Goal: Task Accomplishment & Management: Manage account settings

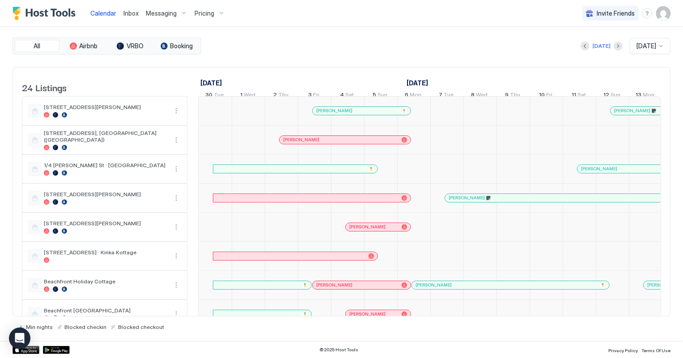
scroll to position [0, 496]
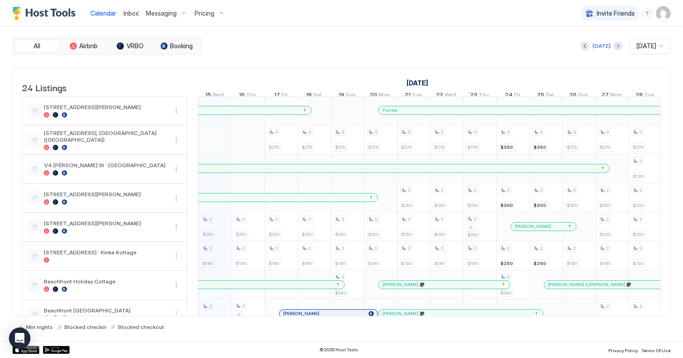
click at [129, 13] on span "Inbox" at bounding box center [130, 13] width 15 height 8
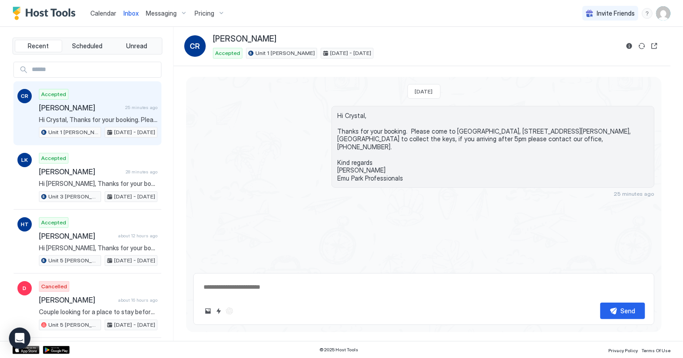
click at [107, 17] on link "Calendar" at bounding box center [103, 12] width 26 height 9
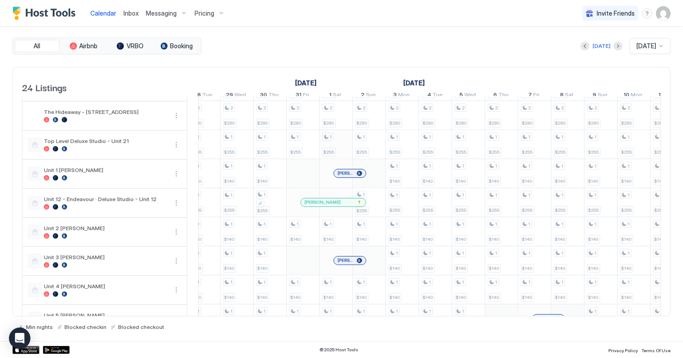
scroll to position [406, 0]
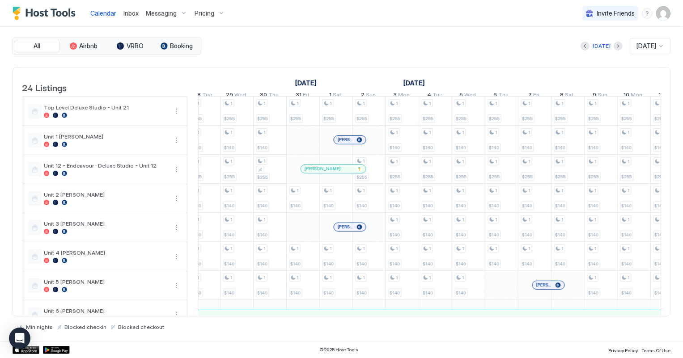
click at [349, 143] on span "[PERSON_NAME]" at bounding box center [345, 140] width 16 height 6
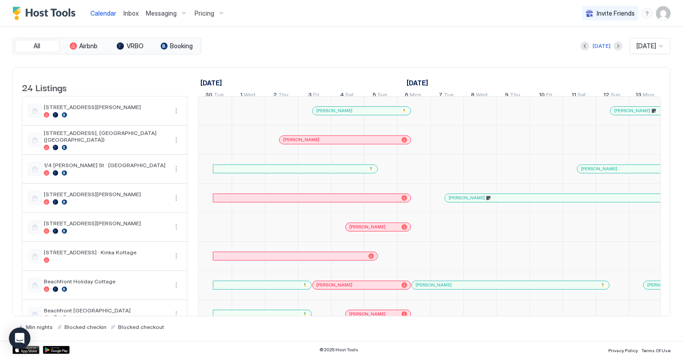
scroll to position [0, 496]
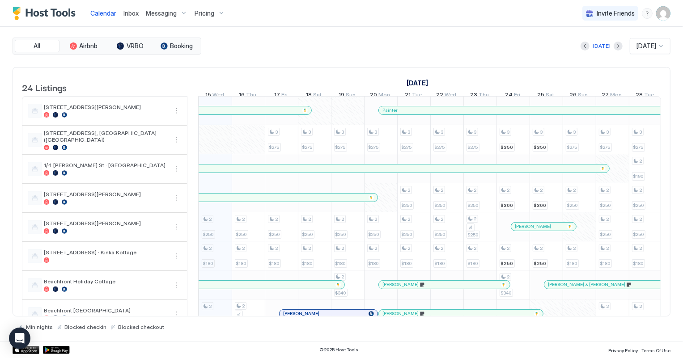
click at [129, 15] on span "Inbox" at bounding box center [130, 13] width 15 height 8
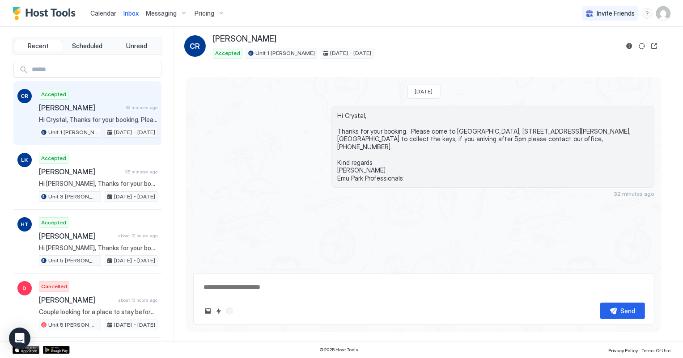
click at [104, 13] on span "Calendar" at bounding box center [103, 13] width 26 height 8
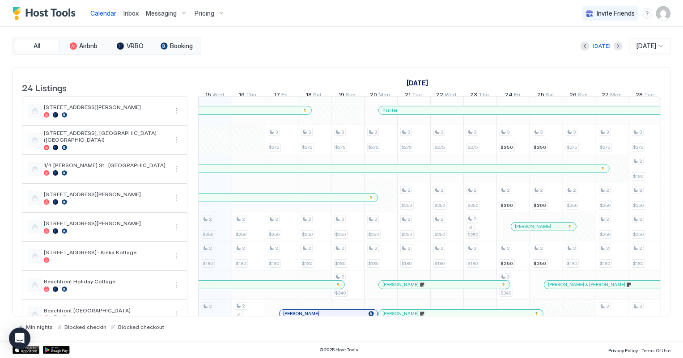
click at [133, 15] on span "Inbox" at bounding box center [130, 13] width 15 height 8
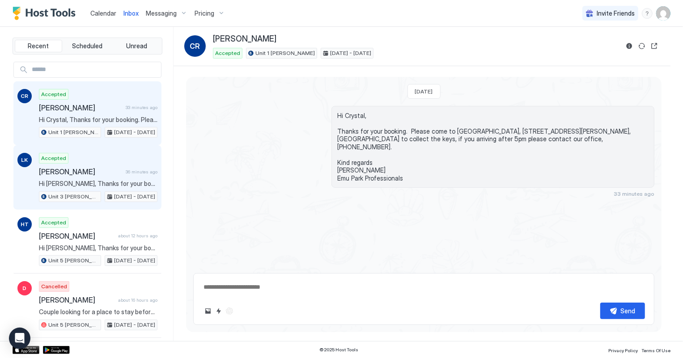
click at [100, 172] on span "[PERSON_NAME]" at bounding box center [80, 171] width 83 height 9
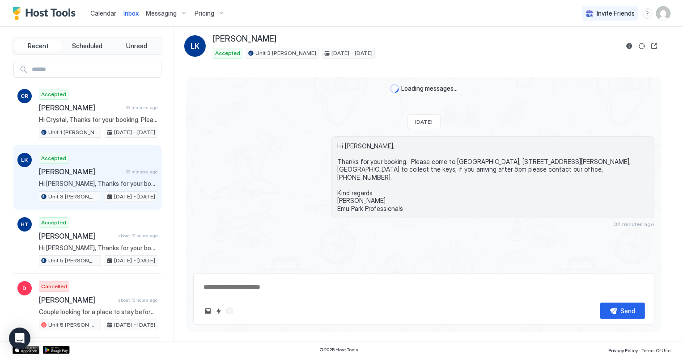
type textarea "*"
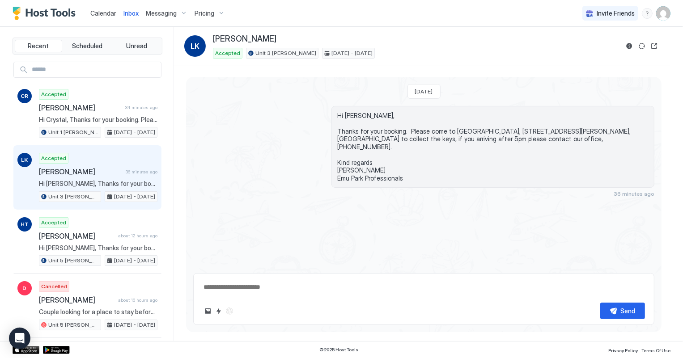
click at [105, 13] on span "Calendar" at bounding box center [103, 13] width 26 height 8
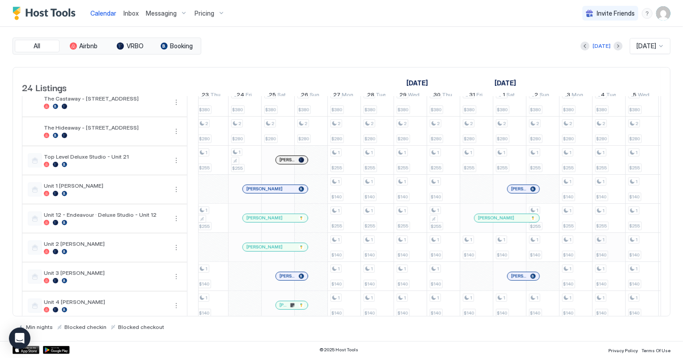
scroll to position [366, 0]
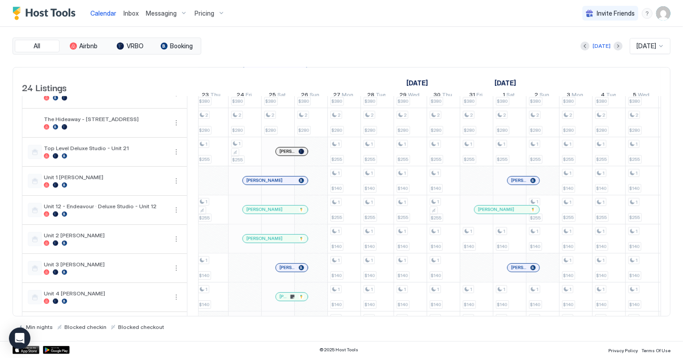
click at [513, 270] on span "[PERSON_NAME]" at bounding box center [519, 268] width 16 height 6
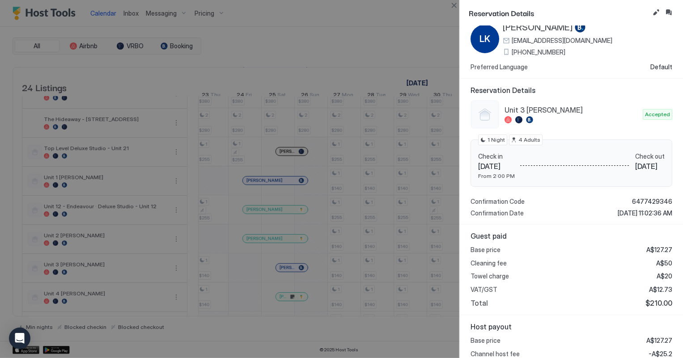
scroll to position [0, 0]
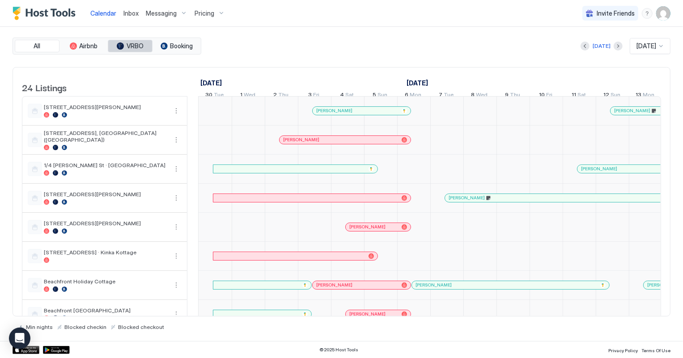
scroll to position [0, 496]
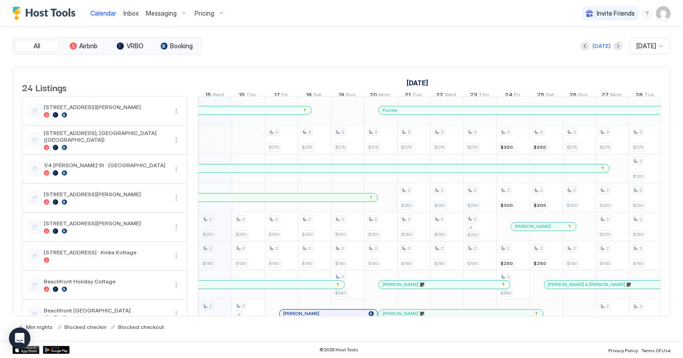
click at [134, 15] on span "Inbox" at bounding box center [130, 13] width 15 height 8
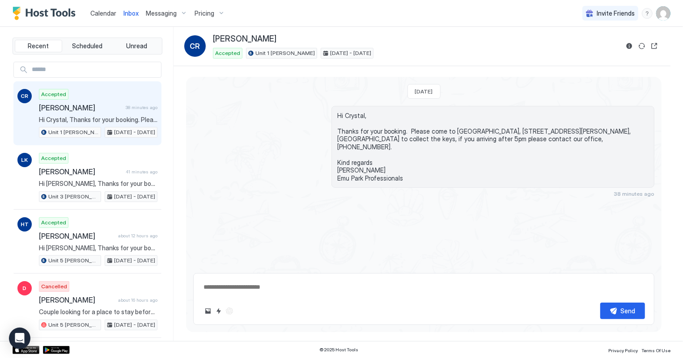
click at [108, 11] on span "Calendar" at bounding box center [103, 13] width 26 height 8
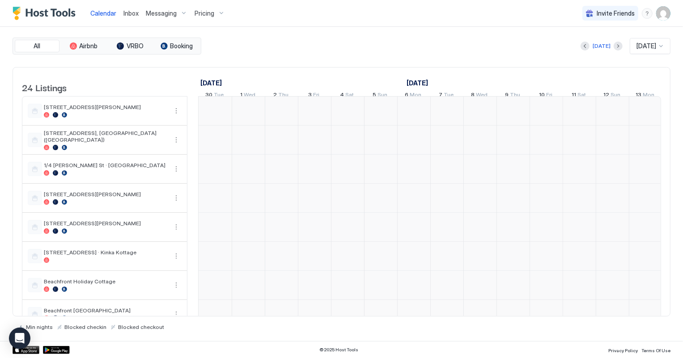
scroll to position [0, 496]
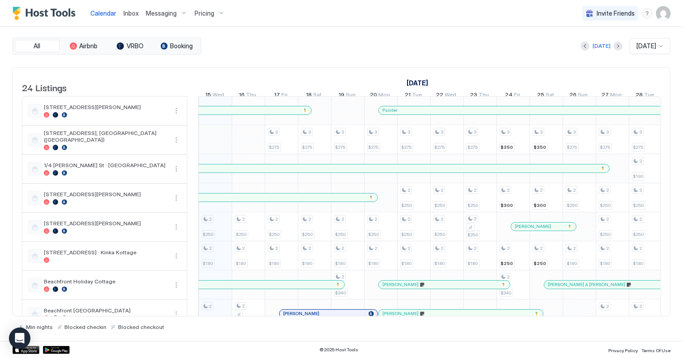
click at [128, 12] on span "Inbox" at bounding box center [130, 13] width 15 height 8
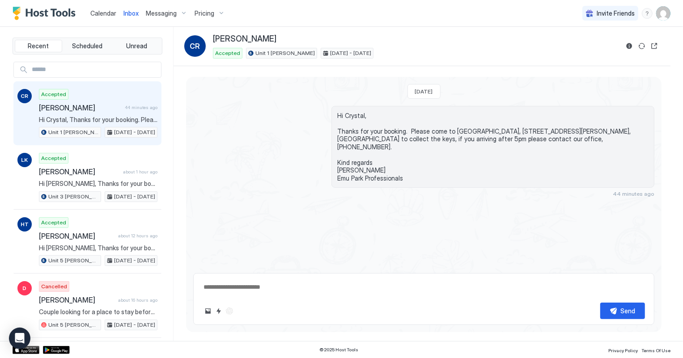
click at [110, 13] on span "Calendar" at bounding box center [103, 13] width 26 height 8
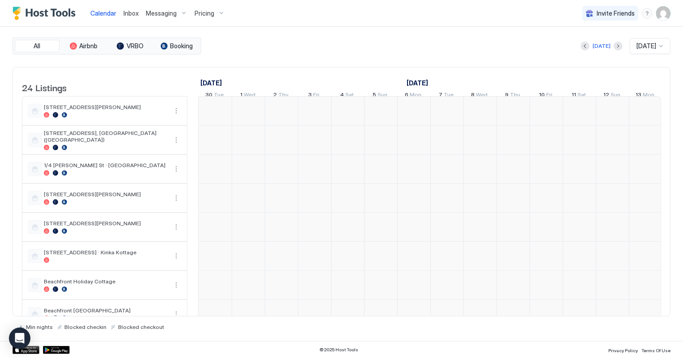
scroll to position [0, 496]
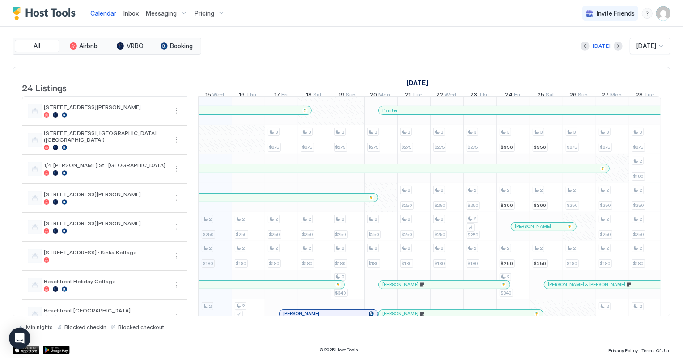
click at [127, 13] on span "Inbox" at bounding box center [130, 13] width 15 height 8
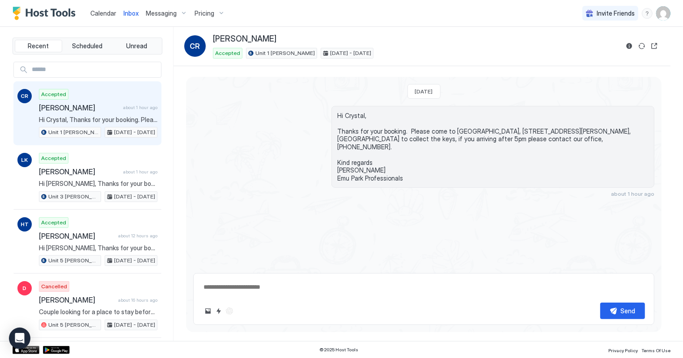
type textarea "*"
click at [107, 13] on span "Calendar" at bounding box center [103, 13] width 26 height 8
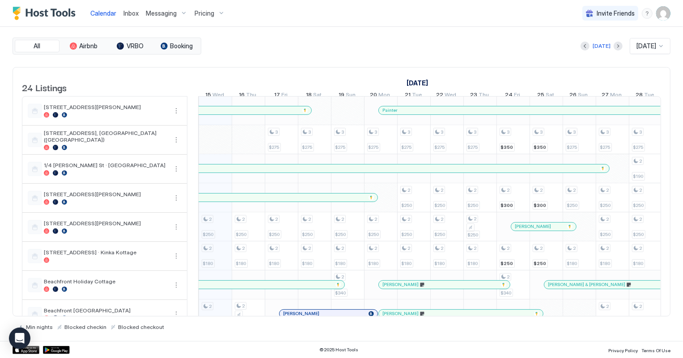
click at [664, 13] on img "User profile" at bounding box center [663, 13] width 14 height 14
click at [589, 47] on span "Settings" at bounding box center [582, 50] width 24 height 8
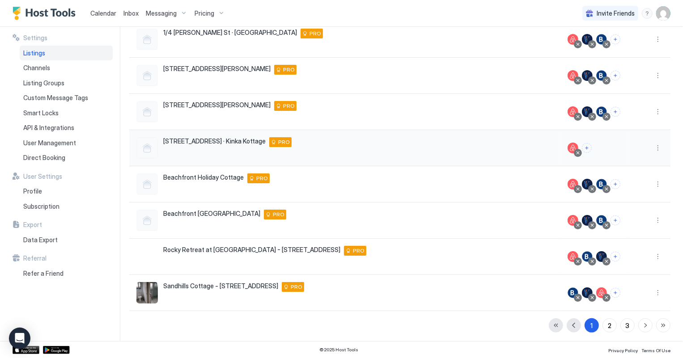
scroll to position [164, 0]
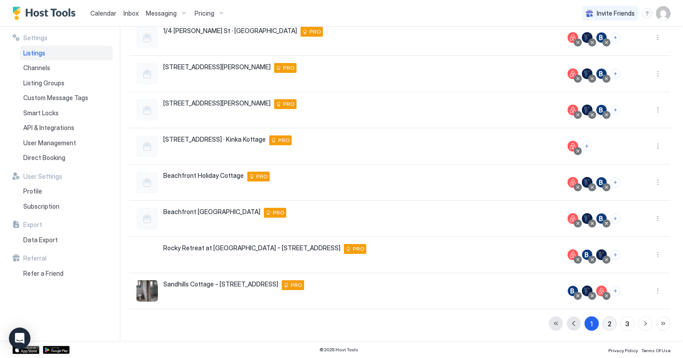
click at [606, 322] on button "2" at bounding box center [609, 323] width 14 height 14
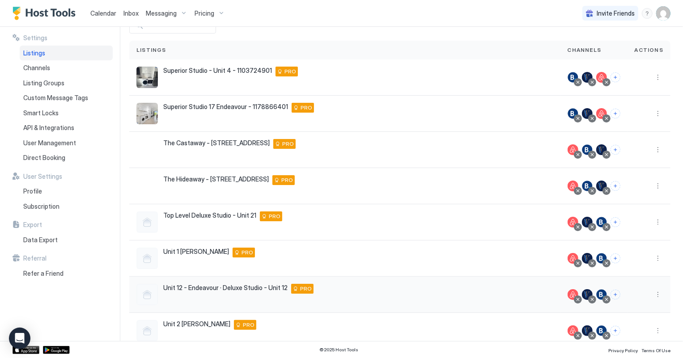
scroll to position [42, 0]
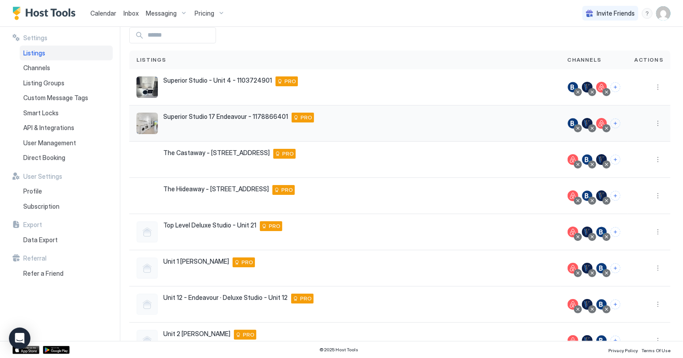
click at [248, 119] on span "Superior Studio 17 Endeavour - 1178866401" at bounding box center [225, 117] width 125 height 8
click at [255, 114] on span "Superior Studio 17 Endeavour - 1178866401" at bounding box center [225, 117] width 125 height 8
click at [654, 123] on button "More options" at bounding box center [657, 123] width 11 height 11
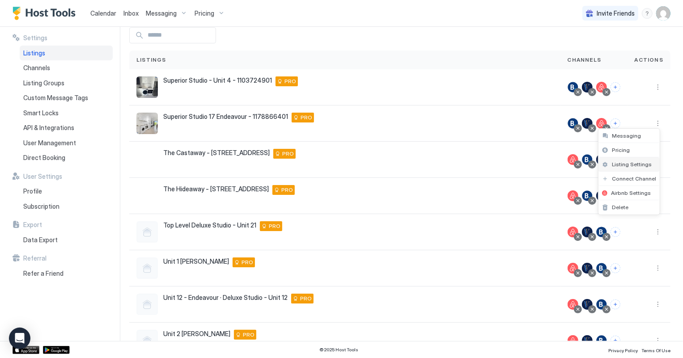
click at [629, 165] on span "Listing Settings" at bounding box center [632, 164] width 40 height 7
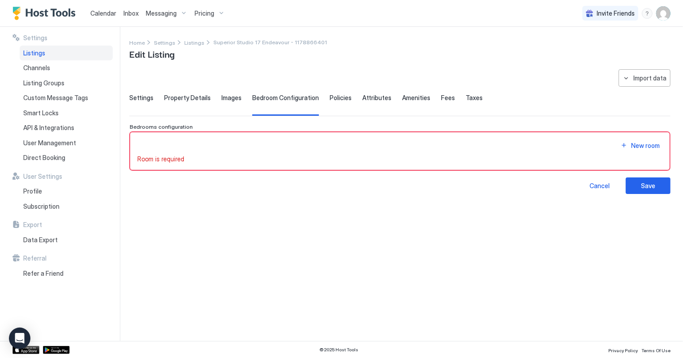
click at [152, 144] on div "New room" at bounding box center [399, 145] width 525 height 12
click at [205, 155] on div "Room is required" at bounding box center [399, 159] width 525 height 8
click at [624, 144] on button "New room" at bounding box center [639, 145] width 45 height 12
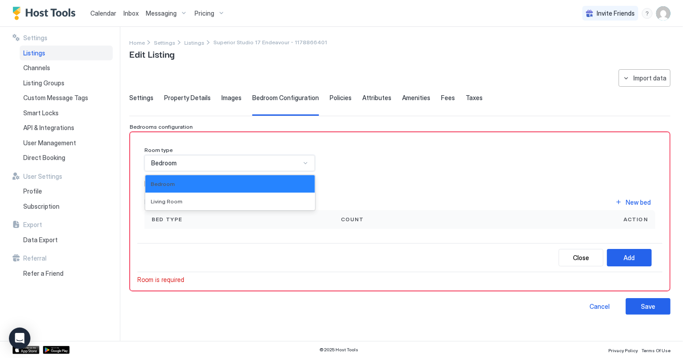
click at [277, 165] on div "Bedroom" at bounding box center [225, 163] width 149 height 8
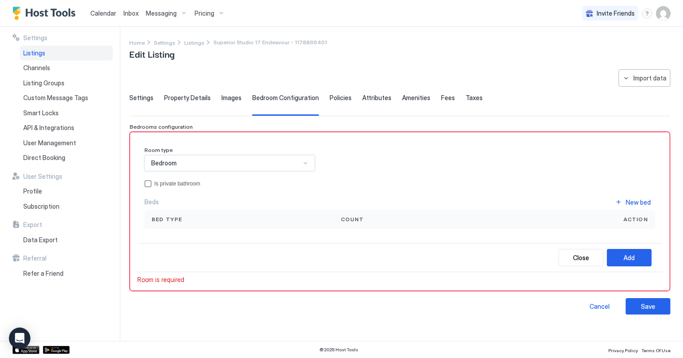
click at [278, 163] on div "Bedroom" at bounding box center [225, 163] width 149 height 8
click at [192, 220] on div "Bed type" at bounding box center [239, 219] width 175 height 8
click at [218, 222] on div "Bed type" at bounding box center [239, 219] width 175 height 8
click at [619, 200] on button "New bed" at bounding box center [632, 202] width 45 height 12
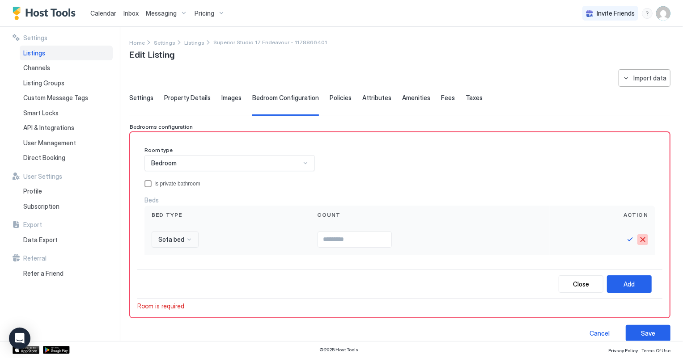
click at [639, 238] on button "Cancel" at bounding box center [642, 239] width 11 height 11
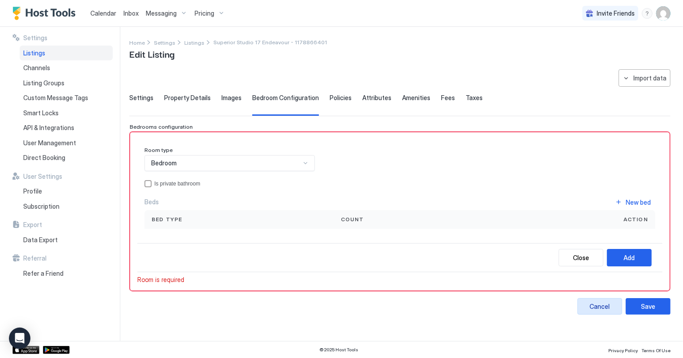
click at [608, 304] on div "Cancel" at bounding box center [600, 306] width 20 height 9
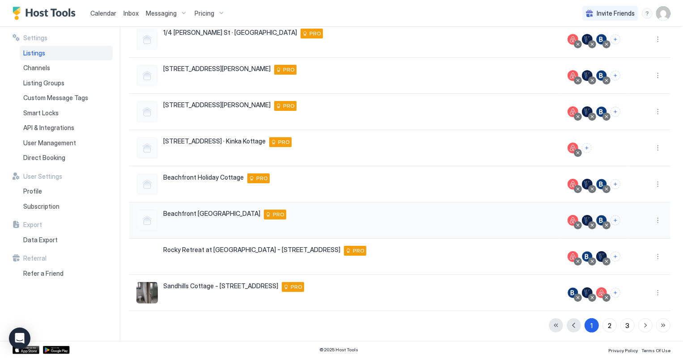
scroll to position [164, 0]
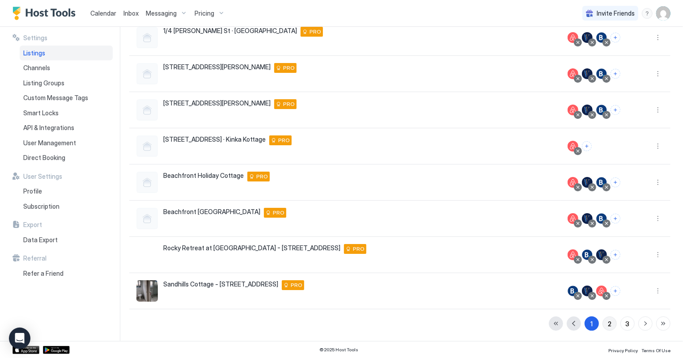
click at [607, 324] on button "2" at bounding box center [609, 323] width 14 height 14
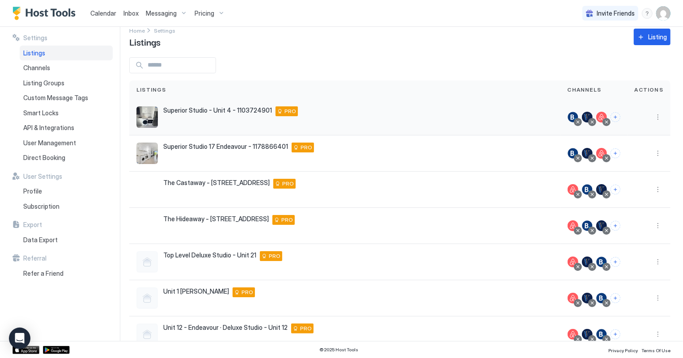
scroll to position [1, 0]
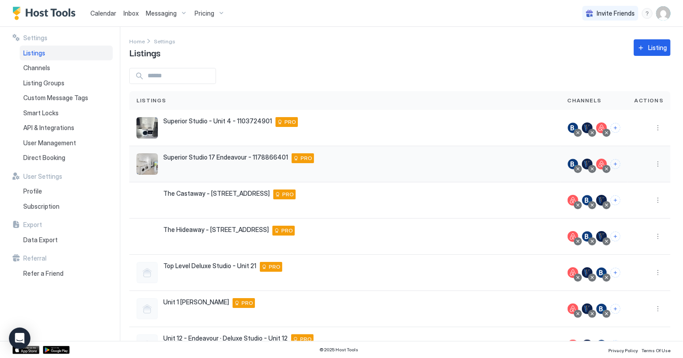
click at [260, 156] on span "Superior Studio 17 Endeavour - 1178866401" at bounding box center [225, 157] width 125 height 8
click at [652, 162] on button "More options" at bounding box center [657, 164] width 11 height 11
click at [636, 207] on span "Listing Settings" at bounding box center [632, 205] width 40 height 7
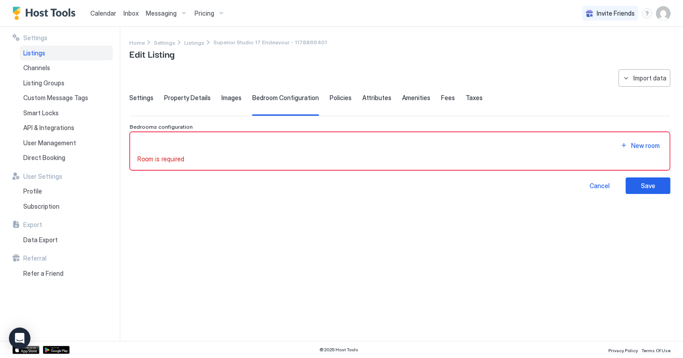
click at [195, 97] on span "Property Details" at bounding box center [187, 98] width 46 height 8
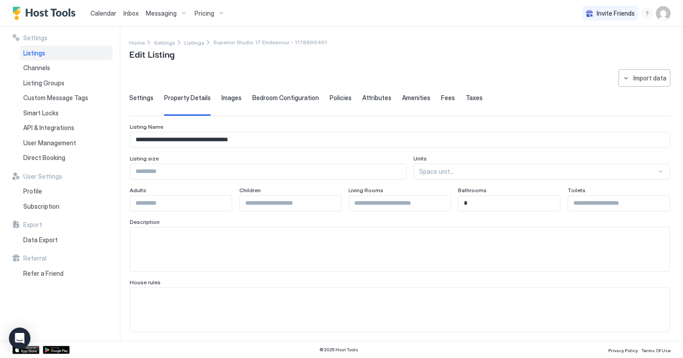
click at [146, 97] on span "Settings" at bounding box center [141, 98] width 24 height 8
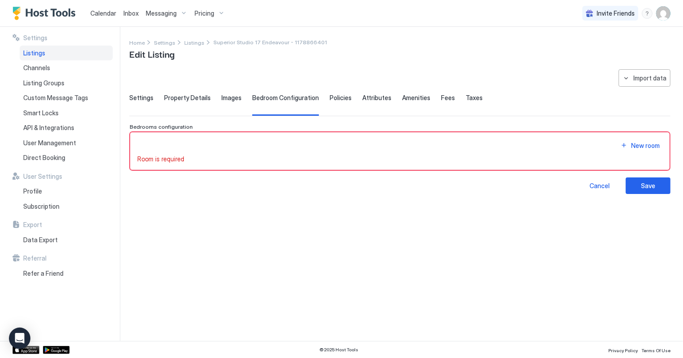
click at [136, 96] on span "Settings" at bounding box center [141, 98] width 24 height 8
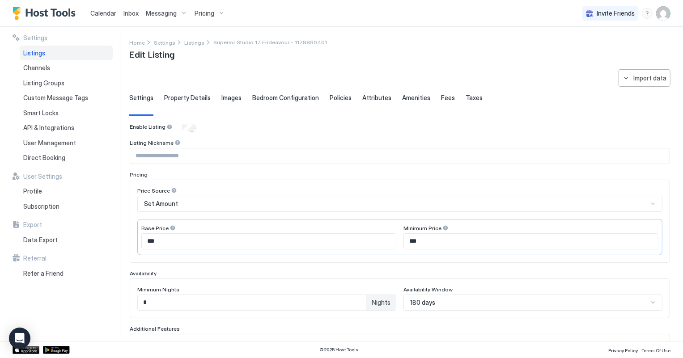
click at [202, 94] on span "Property Details" at bounding box center [187, 98] width 46 height 8
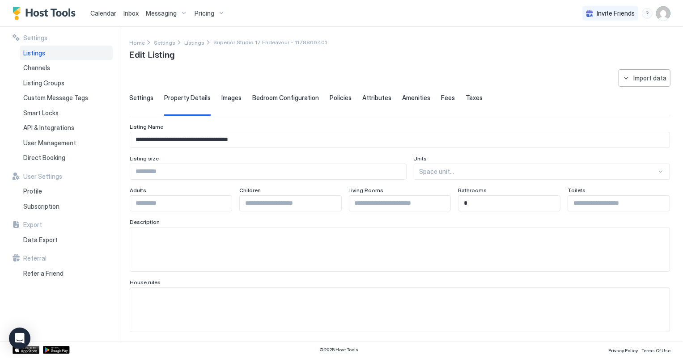
click at [158, 136] on input "**********" at bounding box center [399, 139] width 539 height 15
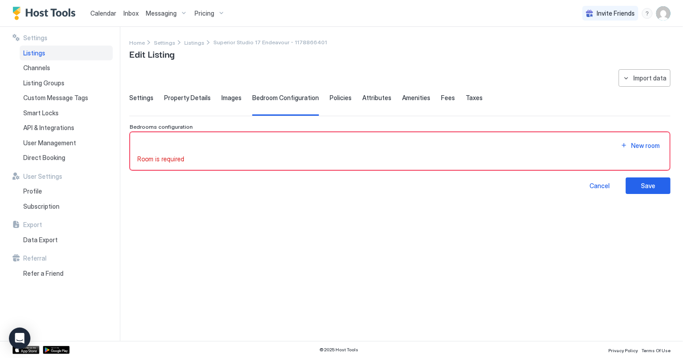
scroll to position [4, 0]
type input "**********"
click at [644, 142] on div "New room" at bounding box center [645, 145] width 29 height 9
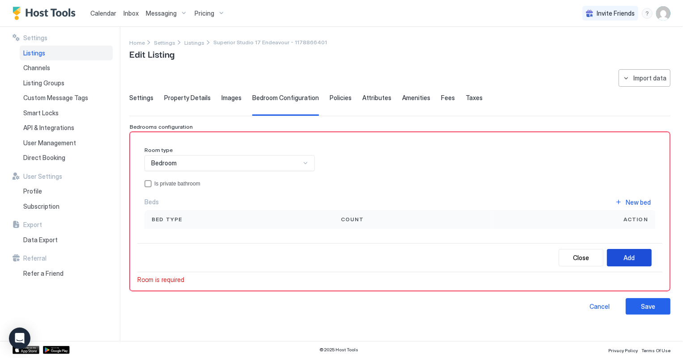
click at [635, 253] on button "Add" at bounding box center [629, 257] width 45 height 17
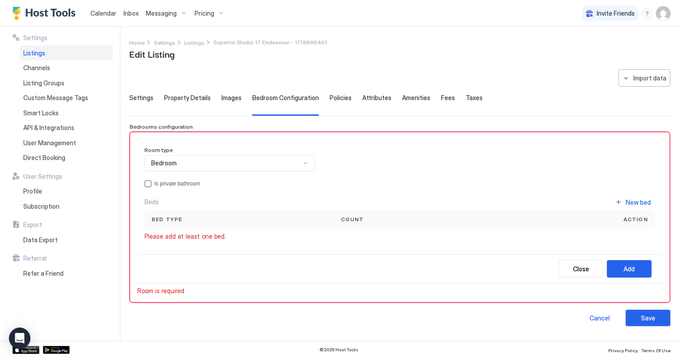
click at [250, 266] on div "Close Add" at bounding box center [399, 268] width 525 height 29
drag, startPoint x: 201, startPoint y: 211, endPoint x: 196, endPoint y: 202, distance: 10.2
click at [201, 210] on div "Bed type" at bounding box center [238, 219] width 189 height 19
click at [251, 165] on div "Bedroom" at bounding box center [225, 163] width 149 height 8
click at [252, 163] on div "Bedroom" at bounding box center [225, 163] width 149 height 8
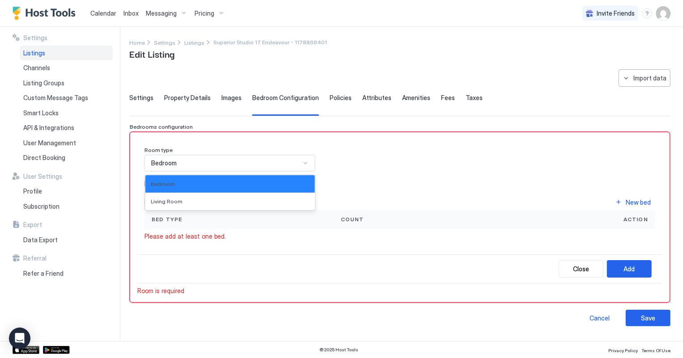
click at [308, 160] on div at bounding box center [305, 163] width 7 height 7
click at [204, 201] on div "Living Room" at bounding box center [230, 201] width 159 height 7
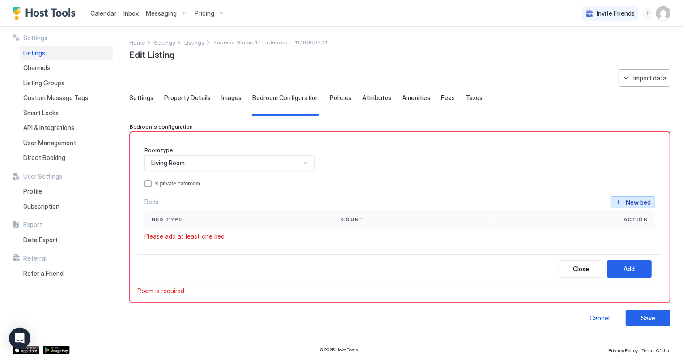
click at [636, 202] on div "New bed" at bounding box center [637, 202] width 25 height 9
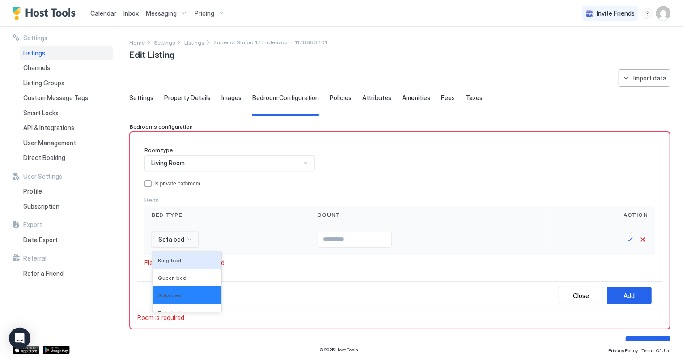
scroll to position [22, 0]
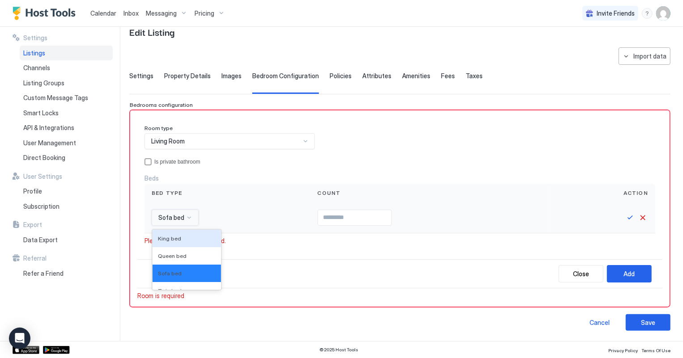
click at [188, 226] on div "16 results available. Use Up and Down to choose options, press Enter to select …" at bounding box center [175, 218] width 47 height 16
click at [177, 240] on span "King bed" at bounding box center [169, 238] width 23 height 7
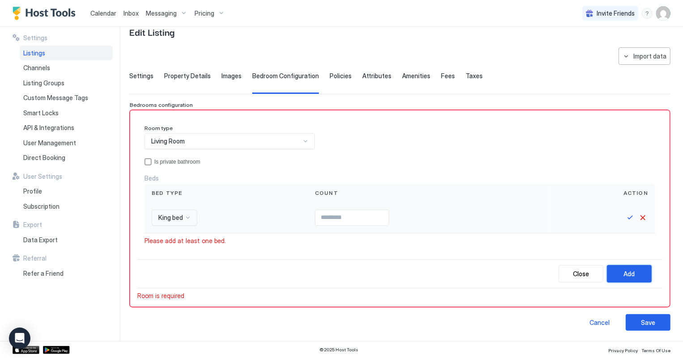
click at [608, 275] on button "Add" at bounding box center [629, 273] width 45 height 17
click at [624, 272] on div "Add" at bounding box center [629, 273] width 11 height 9
click at [563, 273] on button "Close" at bounding box center [580, 273] width 45 height 17
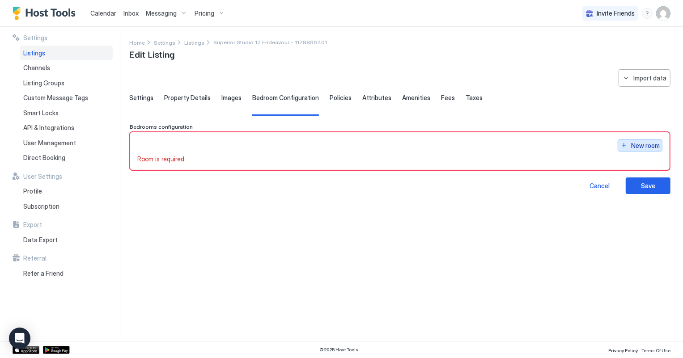
click at [644, 146] on div "New room" at bounding box center [645, 145] width 29 height 9
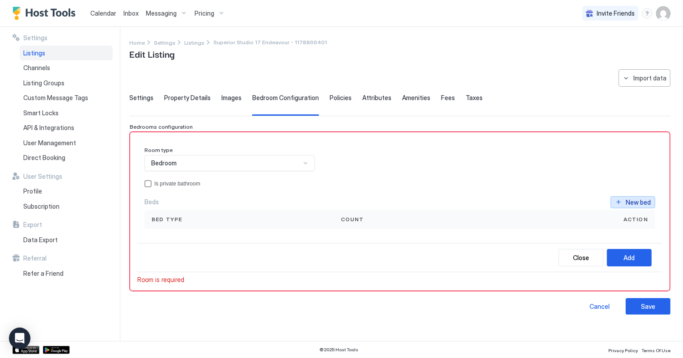
click at [629, 201] on div "New bed" at bounding box center [637, 202] width 25 height 9
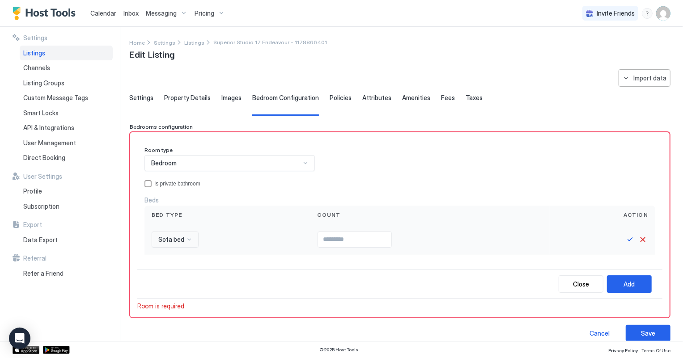
click at [193, 240] on div "Sofa bed" at bounding box center [175, 240] width 47 height 16
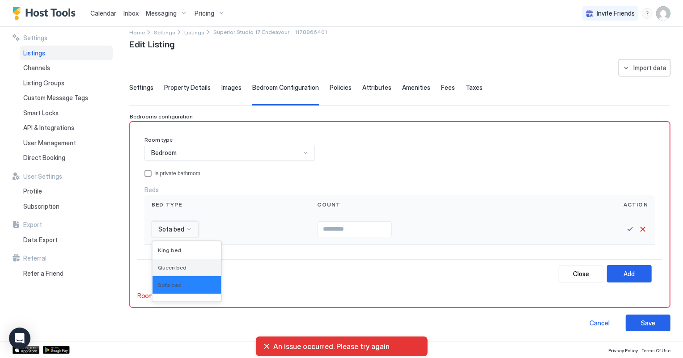
click at [179, 268] on span "Queen bed" at bounding box center [172, 267] width 29 height 7
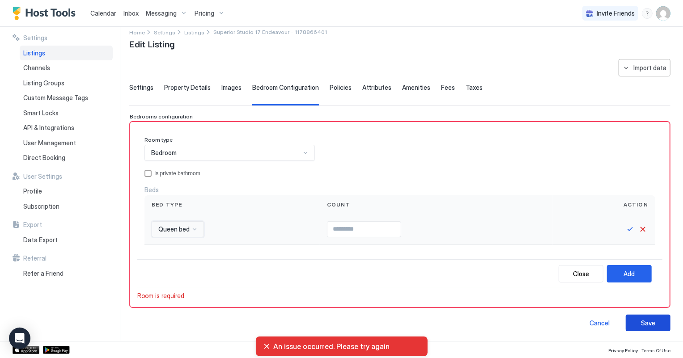
click at [658, 329] on button "Save" at bounding box center [647, 323] width 45 height 17
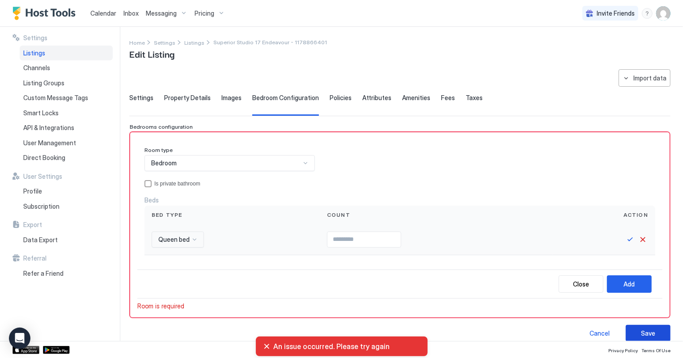
click at [656, 325] on button "Save" at bounding box center [647, 333] width 45 height 17
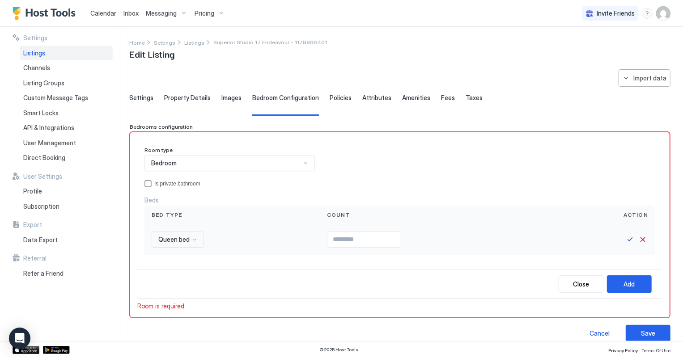
click at [337, 241] on input "Input Field" at bounding box center [363, 239] width 73 height 15
type input "*"
click at [645, 331] on div "Save" at bounding box center [648, 333] width 14 height 9
click at [627, 284] on div "Add" at bounding box center [629, 283] width 11 height 9
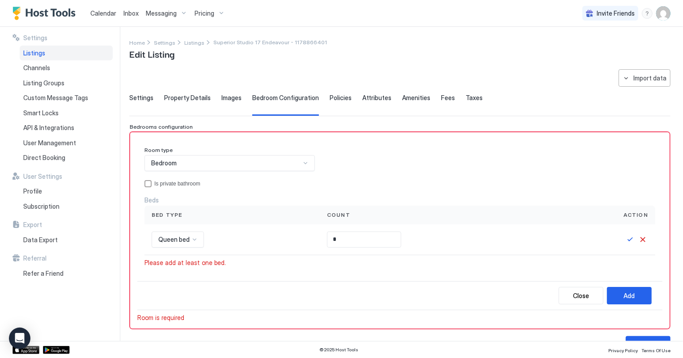
scroll to position [22, 0]
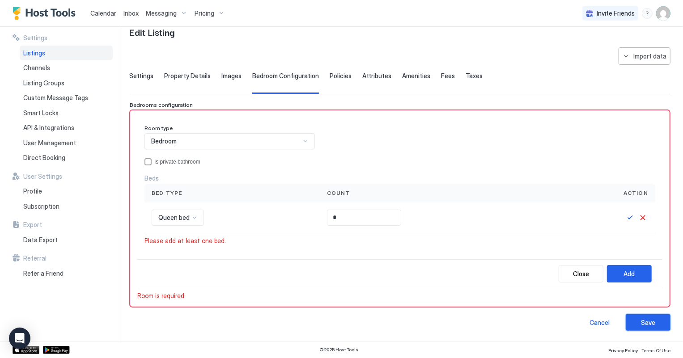
click at [641, 320] on div "Save" at bounding box center [648, 322] width 14 height 9
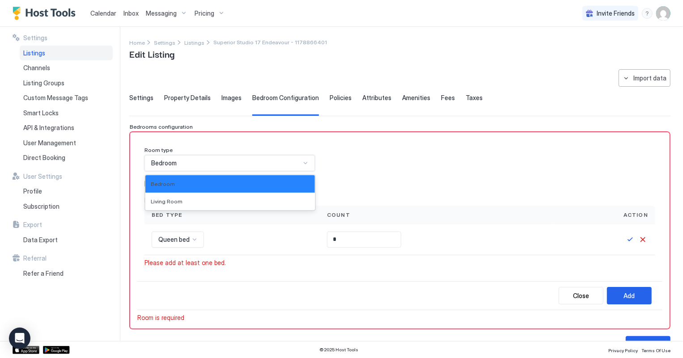
click at [236, 167] on div "Bedroom" at bounding box center [229, 163] width 170 height 16
click at [226, 198] on div "Living Room" at bounding box center [230, 201] width 159 height 7
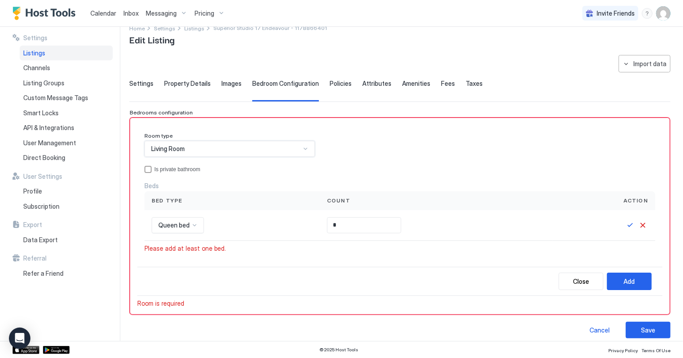
scroll to position [22, 0]
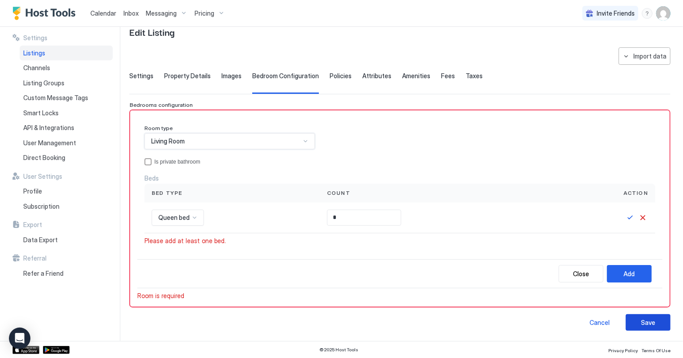
click at [644, 320] on div "Save" at bounding box center [648, 322] width 14 height 9
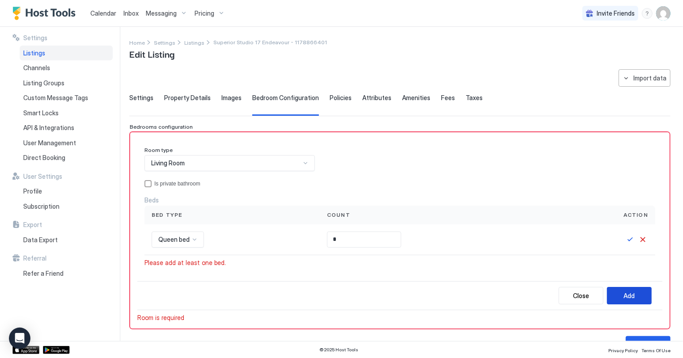
click at [616, 293] on button "Add" at bounding box center [629, 295] width 45 height 17
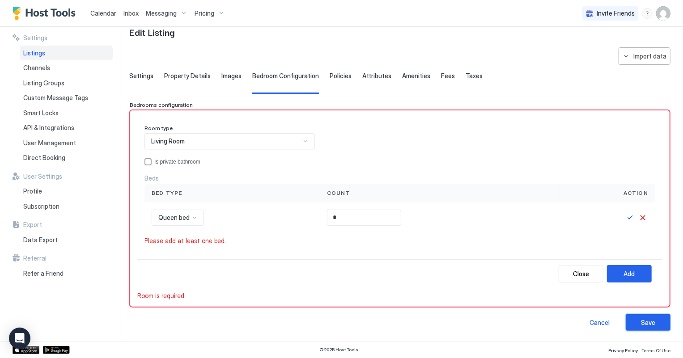
click at [642, 320] on div "Save" at bounding box center [648, 322] width 14 height 9
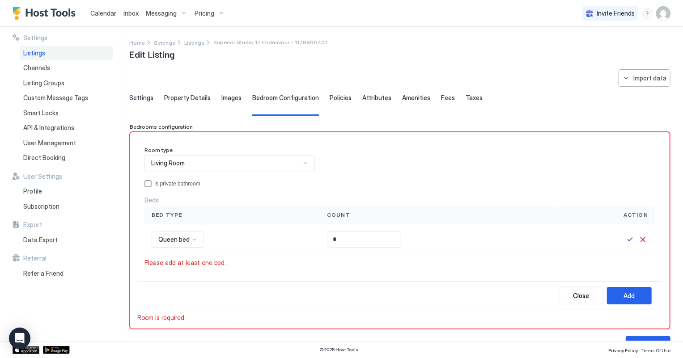
click at [187, 100] on span "Property Details" at bounding box center [187, 98] width 46 height 8
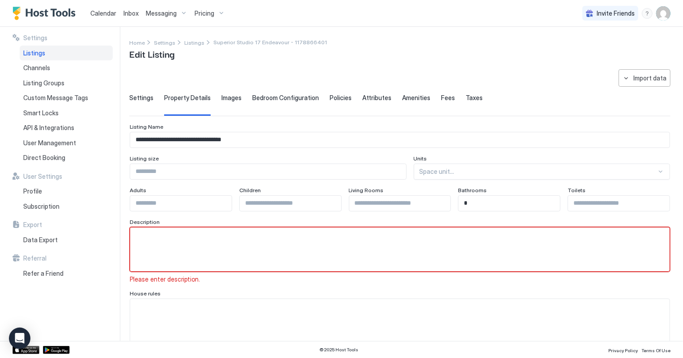
click at [152, 137] on input "**********" at bounding box center [399, 139] width 539 height 15
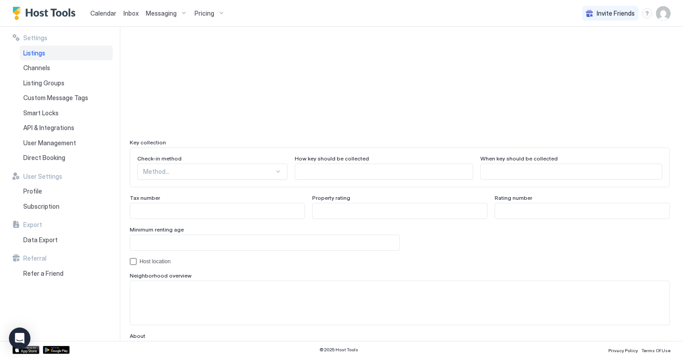
scroll to position [815, 0]
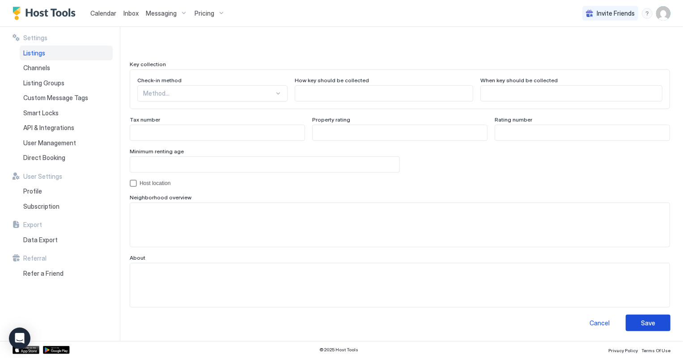
type input "**********"
click at [644, 323] on div "Save" at bounding box center [648, 322] width 14 height 9
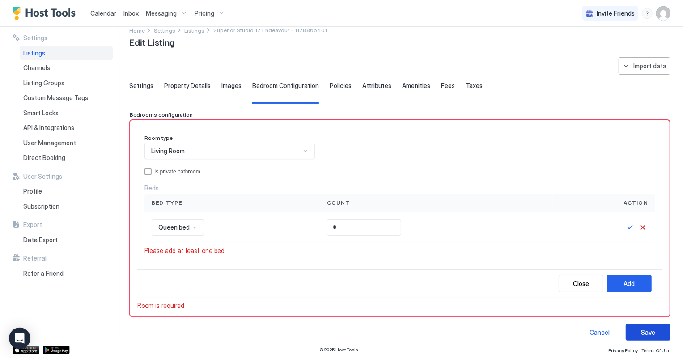
scroll to position [22, 0]
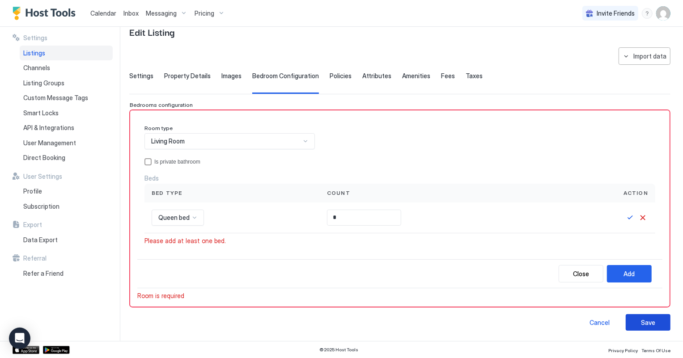
click at [645, 321] on div "Save" at bounding box center [648, 322] width 14 height 9
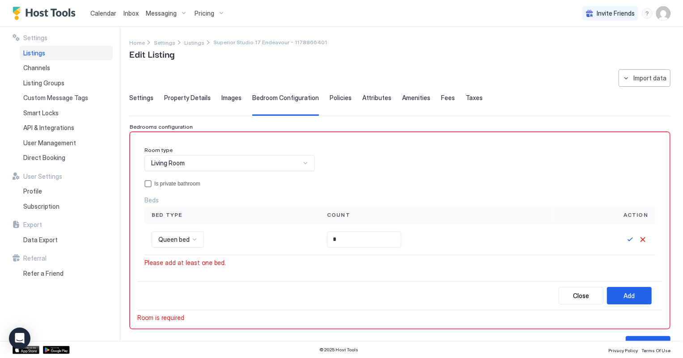
click at [179, 99] on span "Property Details" at bounding box center [187, 98] width 46 height 8
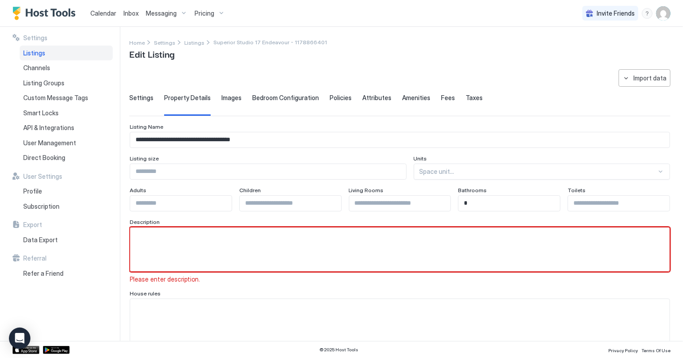
click at [201, 245] on textarea "Input Field" at bounding box center [399, 250] width 539 height 44
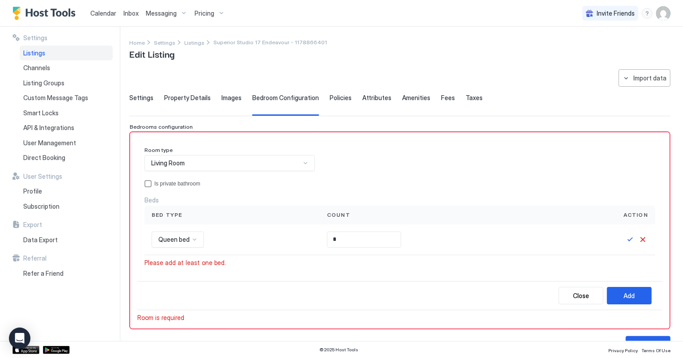
click at [102, 8] on link "Calendar" at bounding box center [103, 12] width 26 height 9
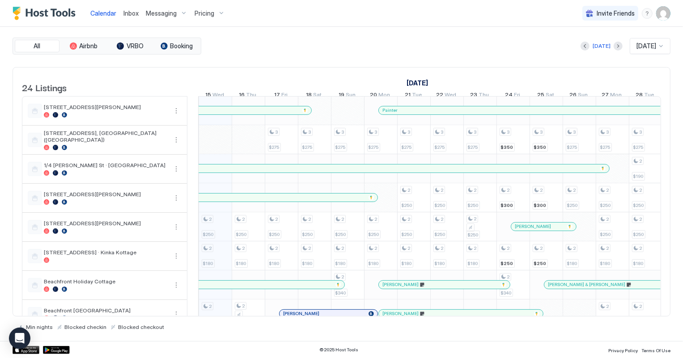
scroll to position [203, 0]
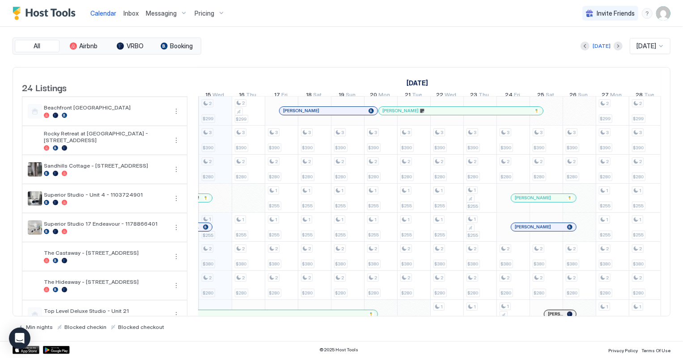
click at [662, 12] on img "User profile" at bounding box center [663, 13] width 14 height 14
click at [584, 47] on span "Settings" at bounding box center [582, 50] width 24 height 8
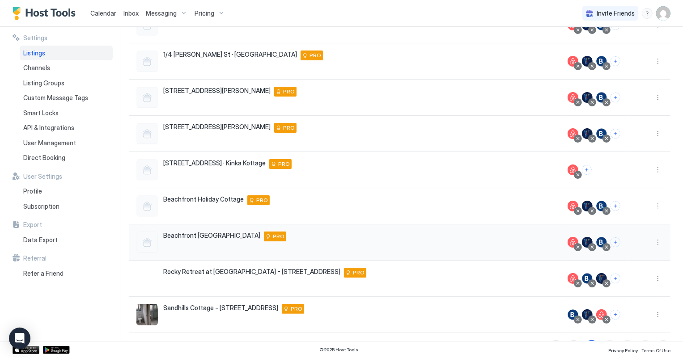
scroll to position [162, 0]
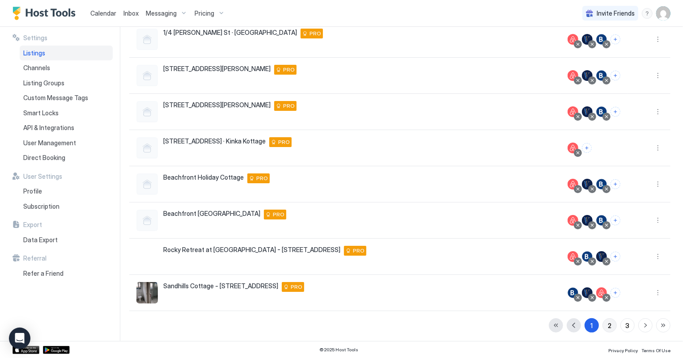
click at [602, 324] on button "2" at bounding box center [609, 325] width 14 height 14
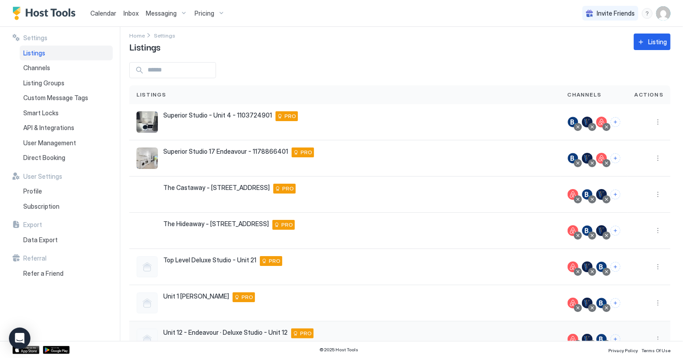
scroll to position [0, 0]
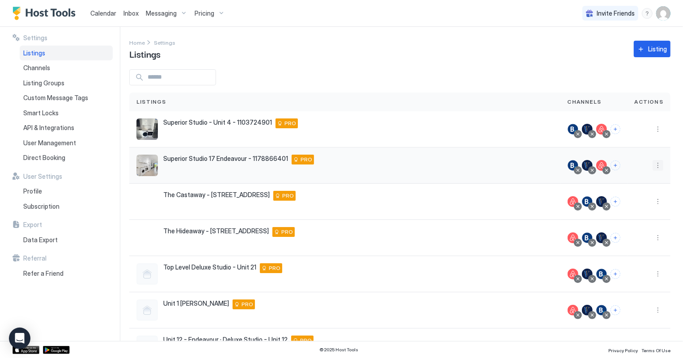
click at [653, 165] on button "More options" at bounding box center [657, 165] width 11 height 11
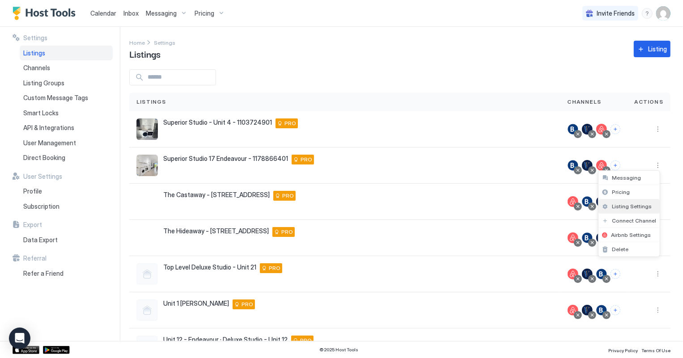
click at [627, 208] on span "Listing Settings" at bounding box center [632, 206] width 40 height 7
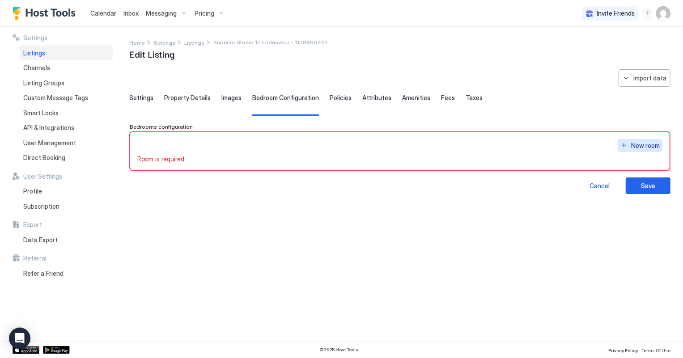
click at [638, 147] on div "New room" at bounding box center [645, 145] width 29 height 9
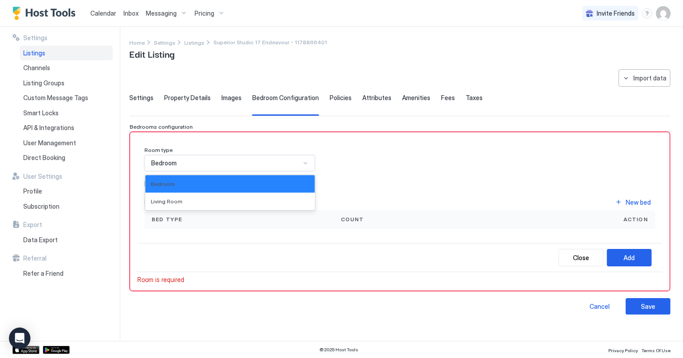
click at [192, 165] on div "Bedroom" at bounding box center [225, 163] width 149 height 8
click at [187, 199] on div "Living Room" at bounding box center [230, 201] width 159 height 7
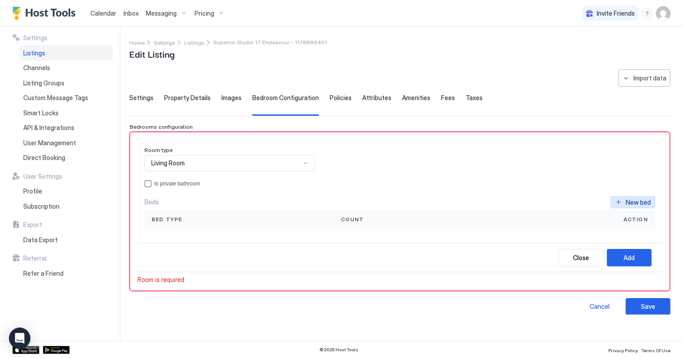
click at [638, 198] on div "New bed" at bounding box center [637, 202] width 25 height 9
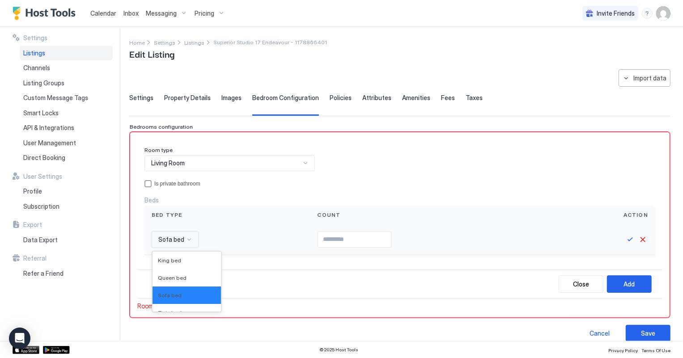
click at [183, 240] on div "16 results available. Use Up and Down to choose options, press Enter to select …" at bounding box center [227, 239] width 166 height 31
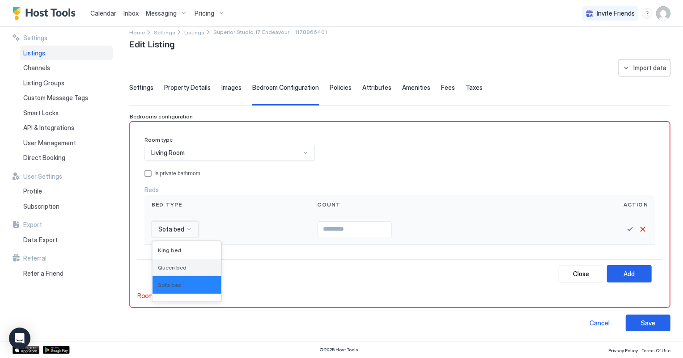
click at [177, 266] on span "Queen bed" at bounding box center [172, 267] width 29 height 7
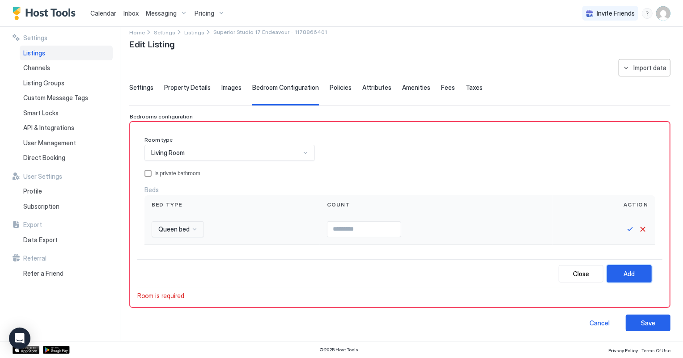
click at [624, 273] on div "Add" at bounding box center [629, 273] width 11 height 9
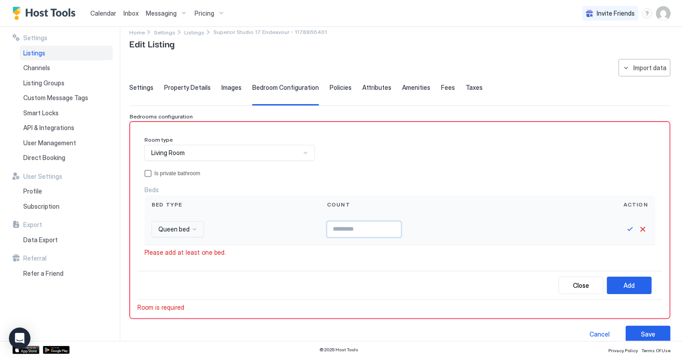
click at [327, 225] on input "Input Field" at bounding box center [363, 229] width 73 height 15
type input "*"
click at [608, 285] on button "Add" at bounding box center [629, 285] width 45 height 17
click at [649, 336] on button "Save" at bounding box center [647, 334] width 45 height 17
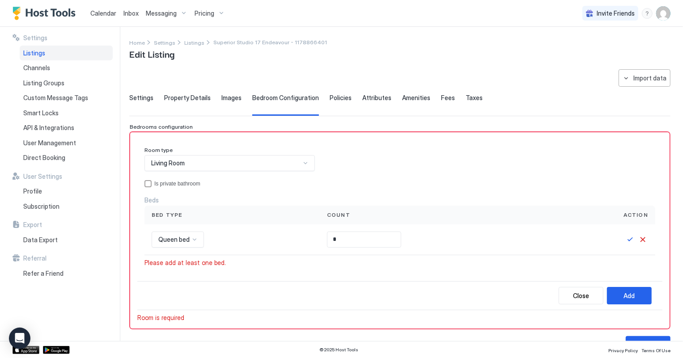
click at [300, 278] on div "Room type Living Room Is private bathroom Beds Bed type Count Action Queen bed …" at bounding box center [399, 210] width 525 height 142
click at [251, 265] on div "Please add at least one bed." at bounding box center [399, 263] width 510 height 8
click at [147, 182] on div "privateBathroom" at bounding box center [147, 183] width 7 height 7
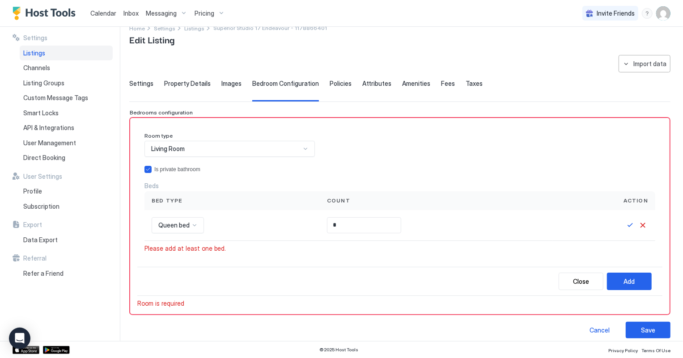
scroll to position [22, 0]
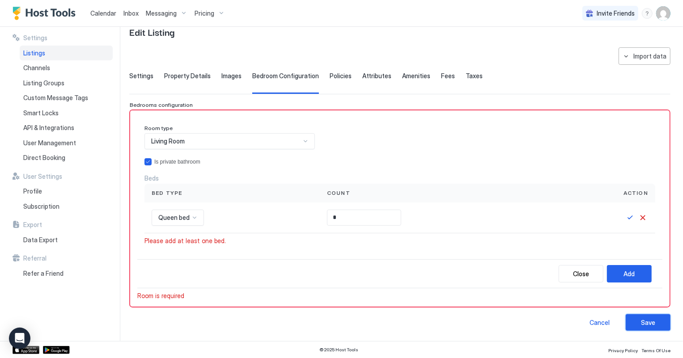
click at [655, 326] on button "Save" at bounding box center [647, 322] width 45 height 17
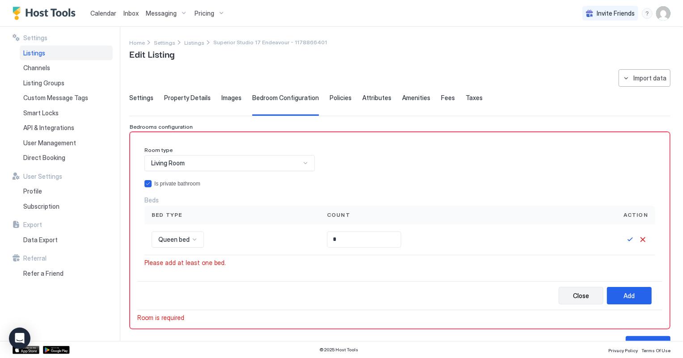
click at [586, 298] on button "Close" at bounding box center [580, 295] width 45 height 17
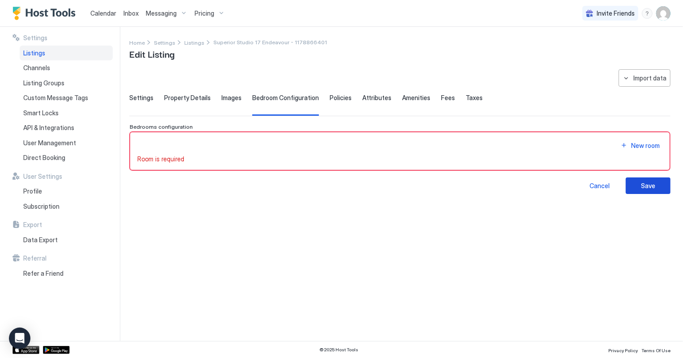
click at [651, 185] on div "Save" at bounding box center [648, 185] width 14 height 9
click at [177, 99] on span "Property Details" at bounding box center [187, 98] width 46 height 8
click at [278, 97] on span "Bedroom Configuration" at bounding box center [285, 98] width 67 height 8
drag, startPoint x: 107, startPoint y: 17, endPoint x: 107, endPoint y: 12, distance: 5.4
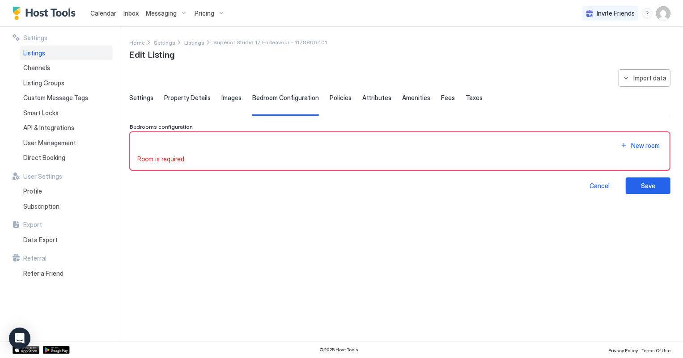
click at [107, 17] on link "Calendar" at bounding box center [103, 12] width 26 height 9
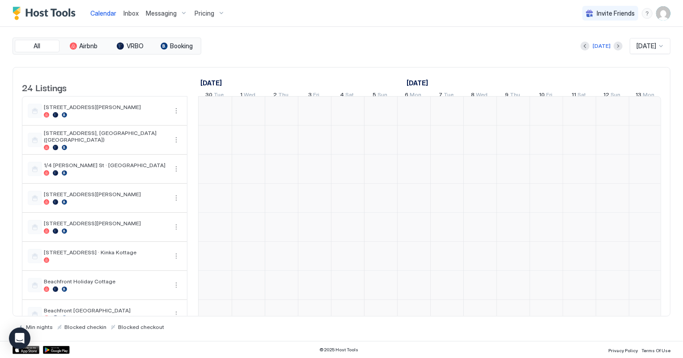
click at [107, 12] on span "Calendar" at bounding box center [103, 13] width 26 height 8
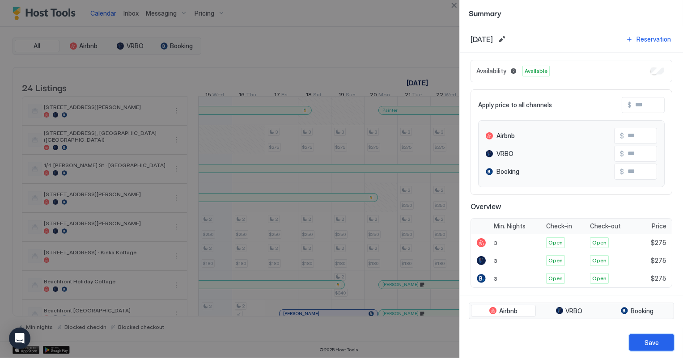
click at [662, 344] on button "Save" at bounding box center [651, 342] width 45 height 17
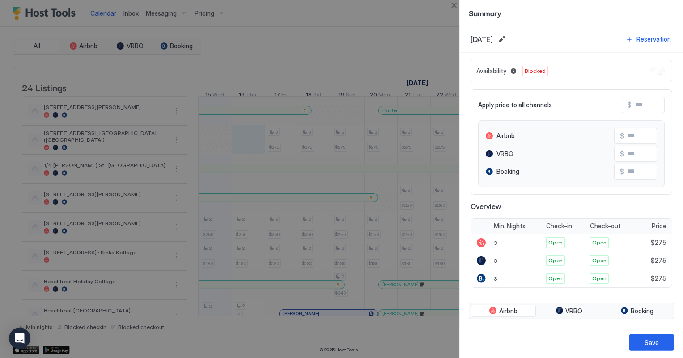
click at [532, 70] on span "Blocked" at bounding box center [534, 71] width 21 height 8
click at [644, 336] on button "Save" at bounding box center [651, 342] width 45 height 17
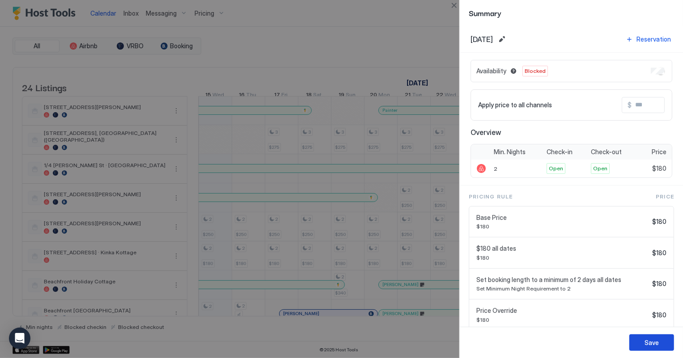
click at [654, 338] on div "Save" at bounding box center [651, 342] width 14 height 9
